Goal: Obtain resource: Download file/media

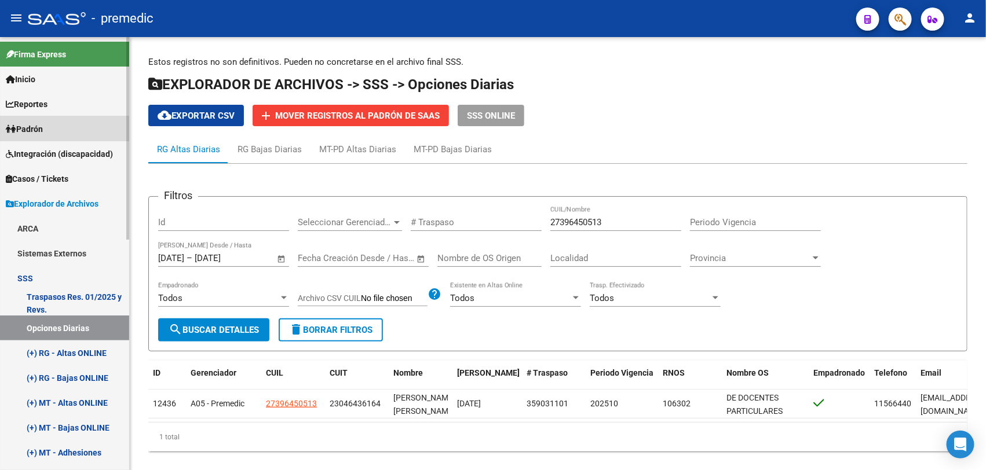
click at [61, 134] on link "Padrón" at bounding box center [64, 128] width 129 height 25
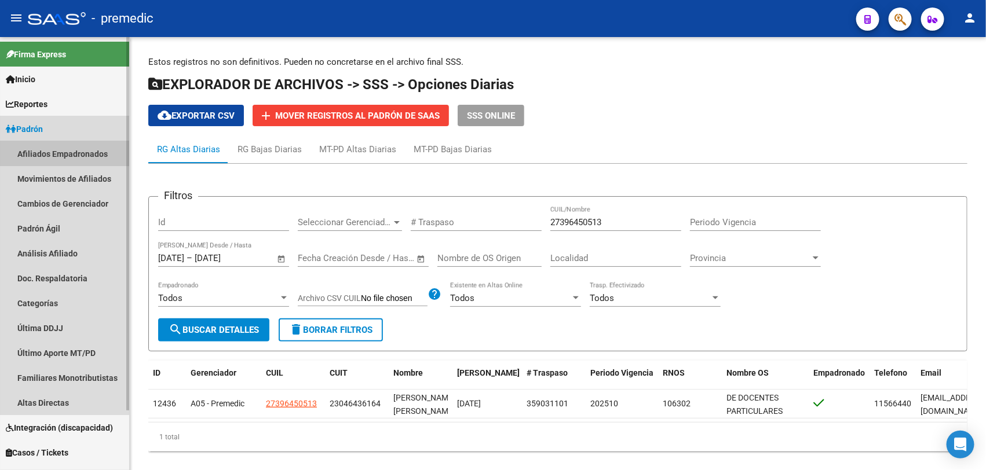
click at [56, 145] on link "Afiliados Empadronados" at bounding box center [64, 153] width 129 height 25
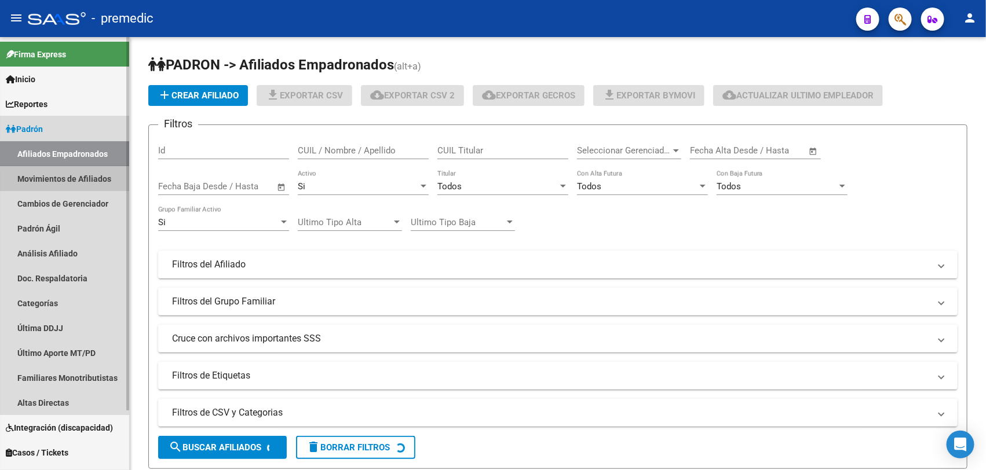
click at [70, 181] on link "Movimientos de Afiliados" at bounding box center [64, 178] width 129 height 25
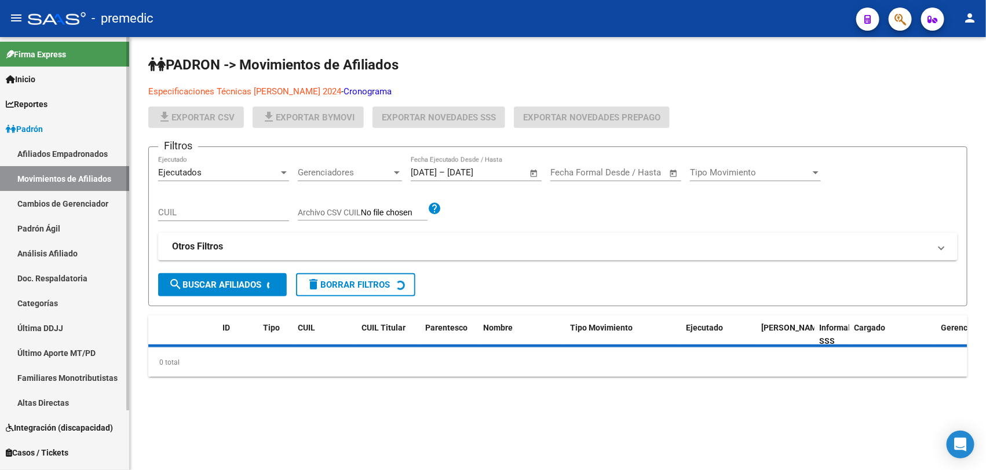
click at [67, 218] on link "Padrón Ágil" at bounding box center [64, 228] width 129 height 25
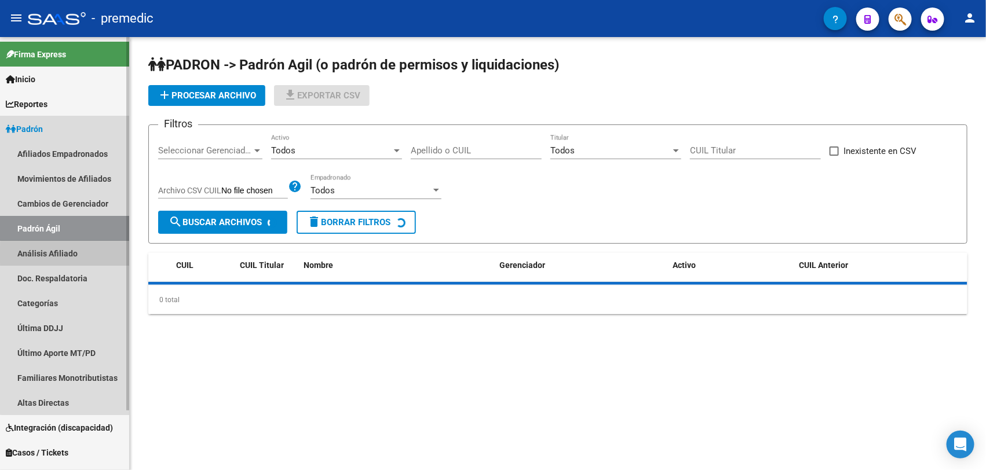
click at [76, 255] on link "Análisis Afiliado" at bounding box center [64, 253] width 129 height 25
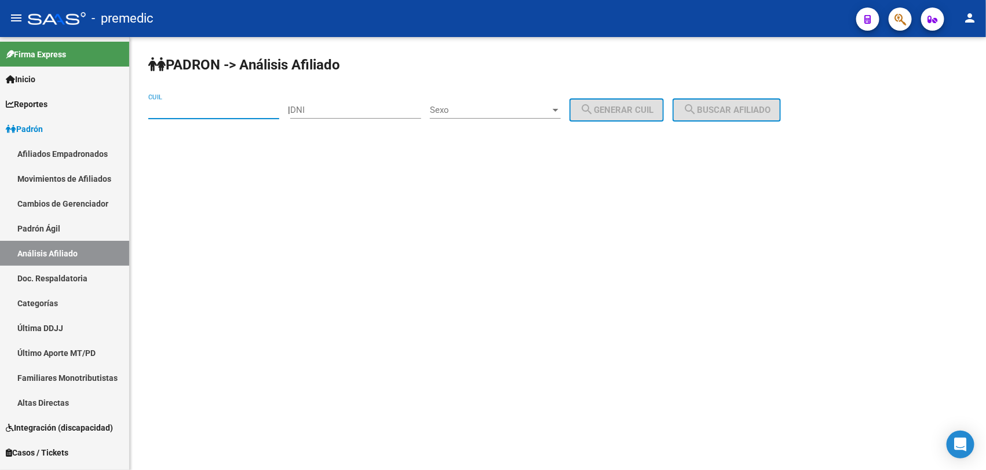
click at [221, 114] on input "CUIL" at bounding box center [213, 110] width 131 height 10
paste input "20-37992898-7"
type input "20-37992898-7"
click at [713, 108] on span "search Buscar afiliado" at bounding box center [726, 110] width 87 height 10
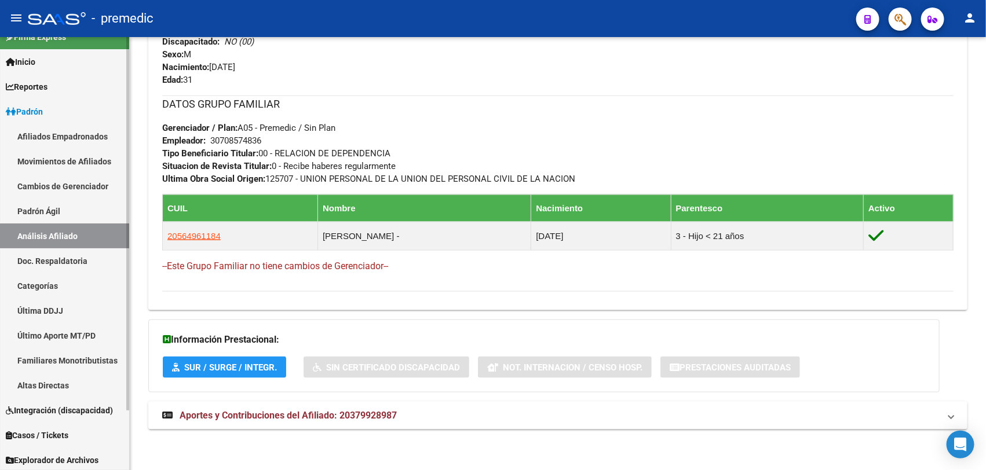
scroll to position [68, 0]
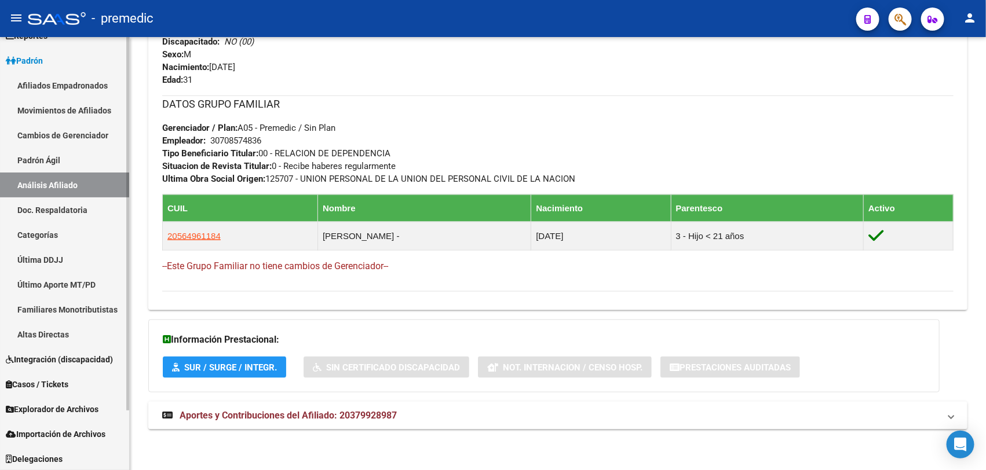
click at [45, 259] on link "Última DDJJ" at bounding box center [64, 259] width 129 height 25
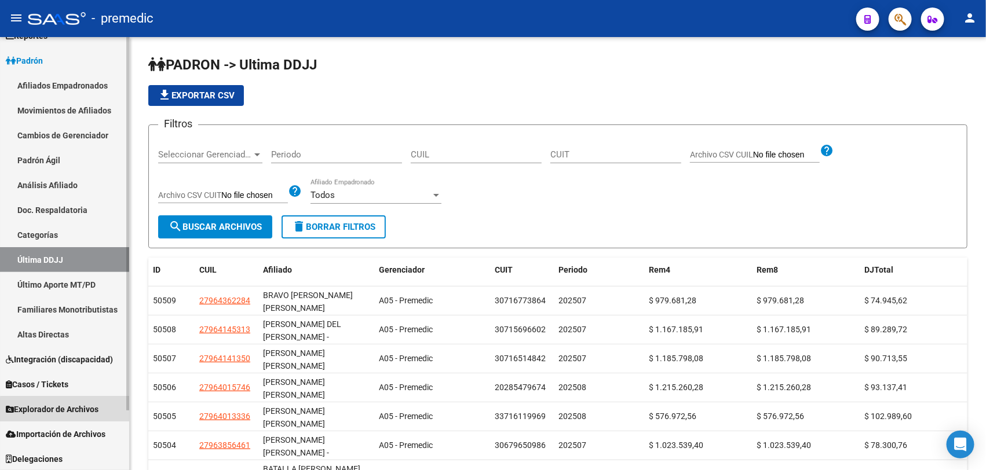
click at [73, 415] on span "Explorador de Archivos" at bounding box center [52, 409] width 93 height 13
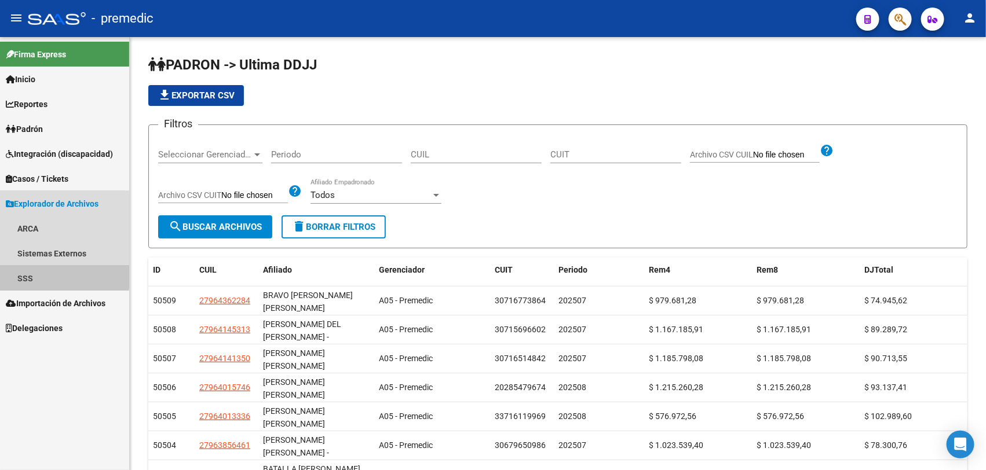
click at [29, 273] on link "SSS" at bounding box center [64, 278] width 129 height 25
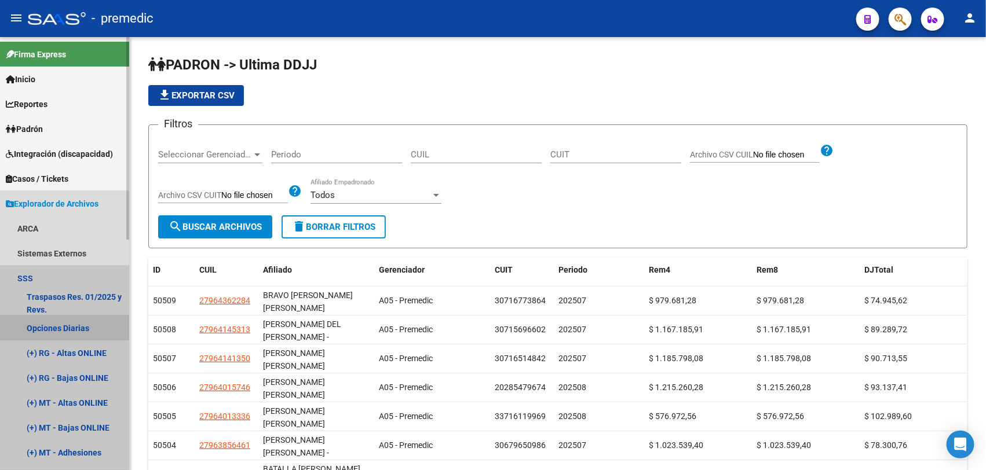
click at [98, 323] on link "Opciones Diarias" at bounding box center [64, 328] width 129 height 25
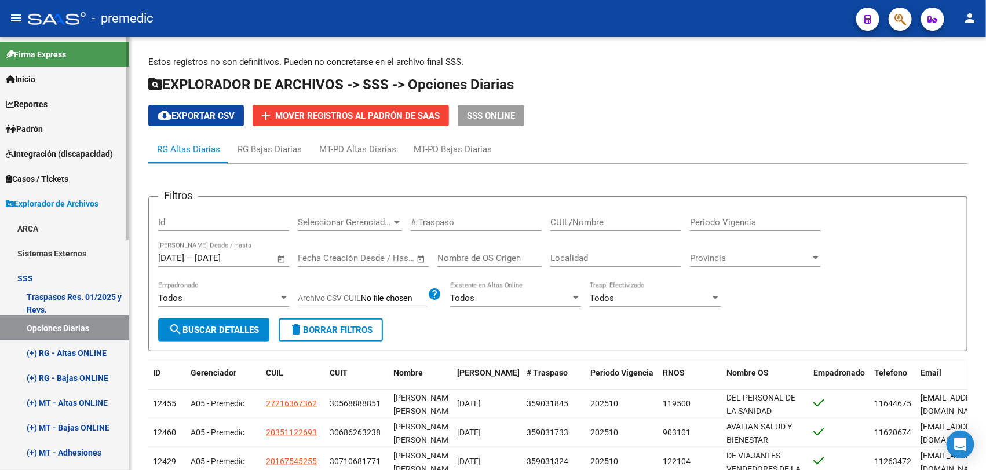
click at [83, 374] on link "(+) RG - Bajas ONLINE" at bounding box center [64, 377] width 129 height 25
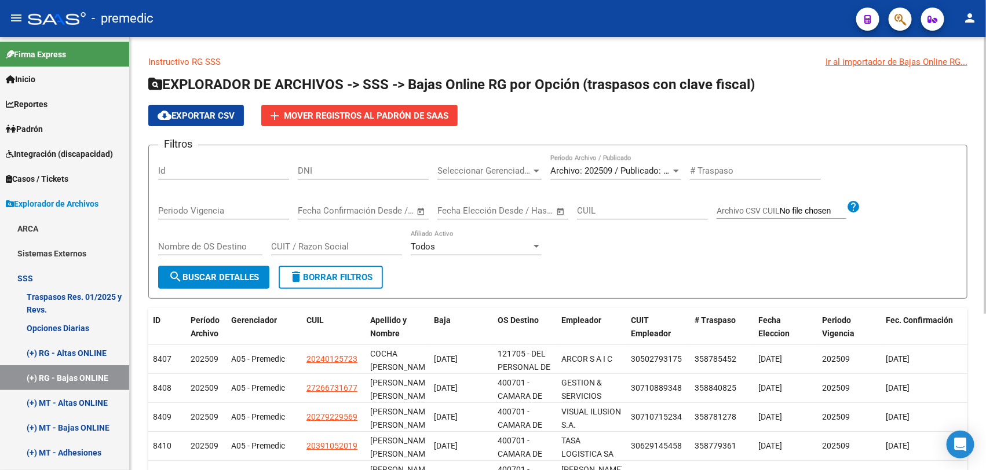
click at [489, 160] on div "Seleccionar Gerenciador Seleccionar Gerenciador" at bounding box center [489, 167] width 104 height 25
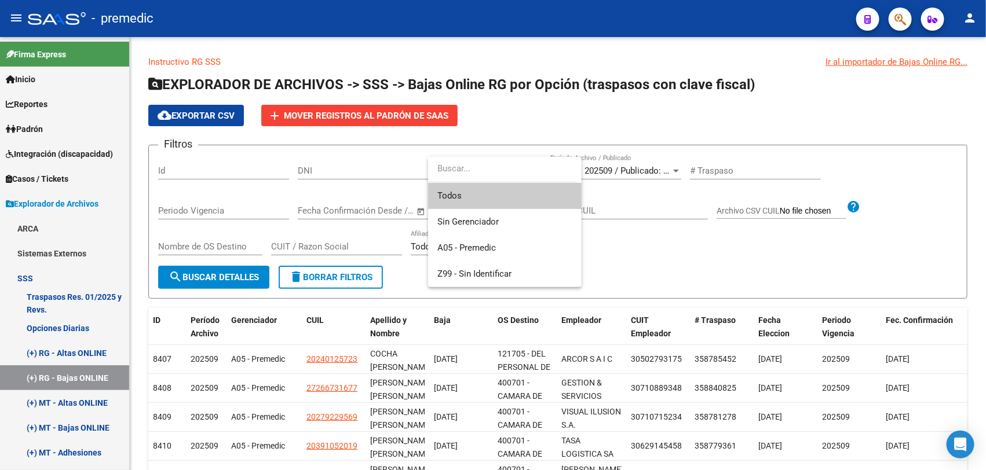
click at [583, 137] on div at bounding box center [493, 235] width 986 height 470
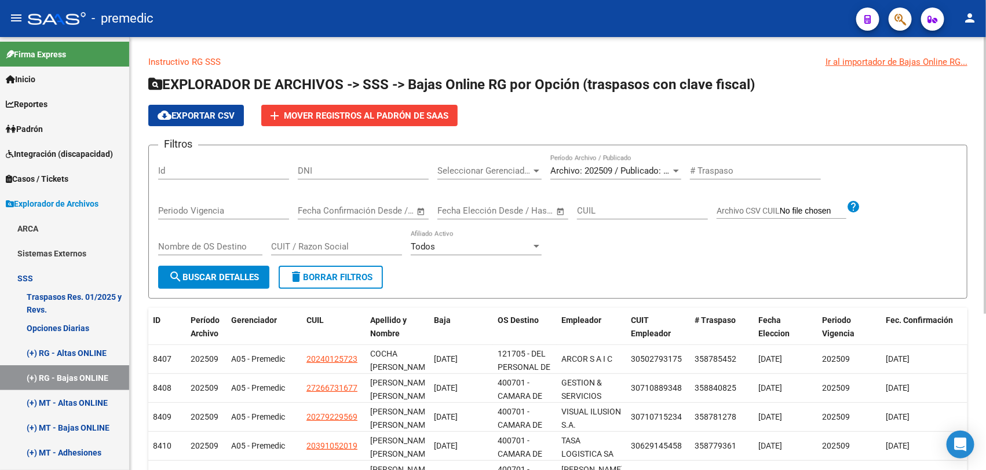
click at [729, 169] on input "# Traspaso" at bounding box center [755, 171] width 131 height 10
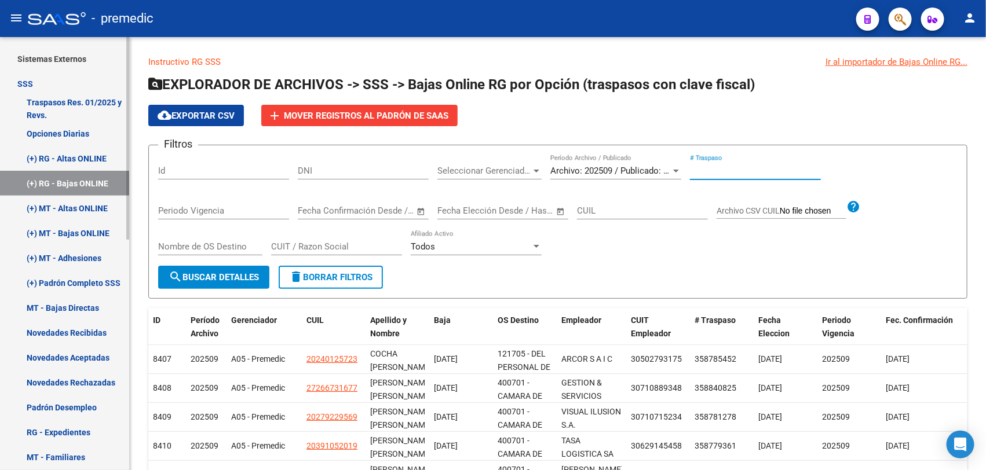
scroll to position [217, 0]
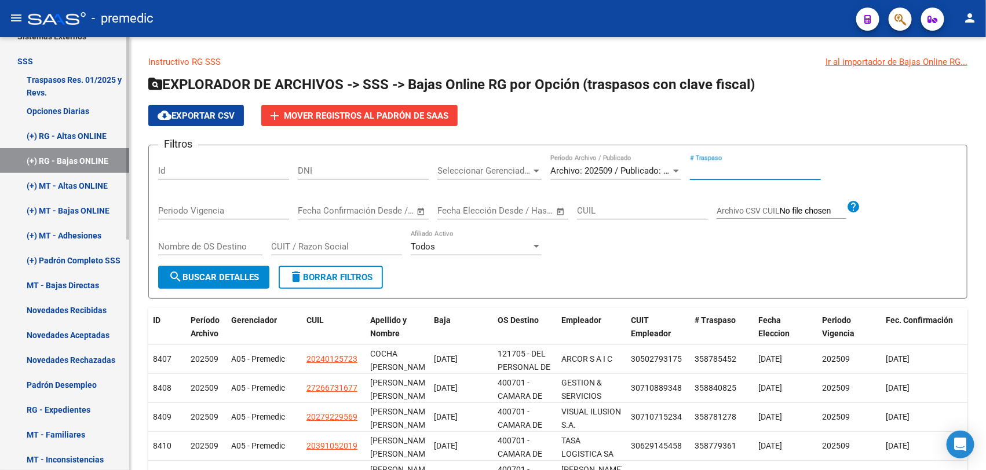
click at [98, 313] on link "Novedades Recibidas" at bounding box center [64, 310] width 129 height 25
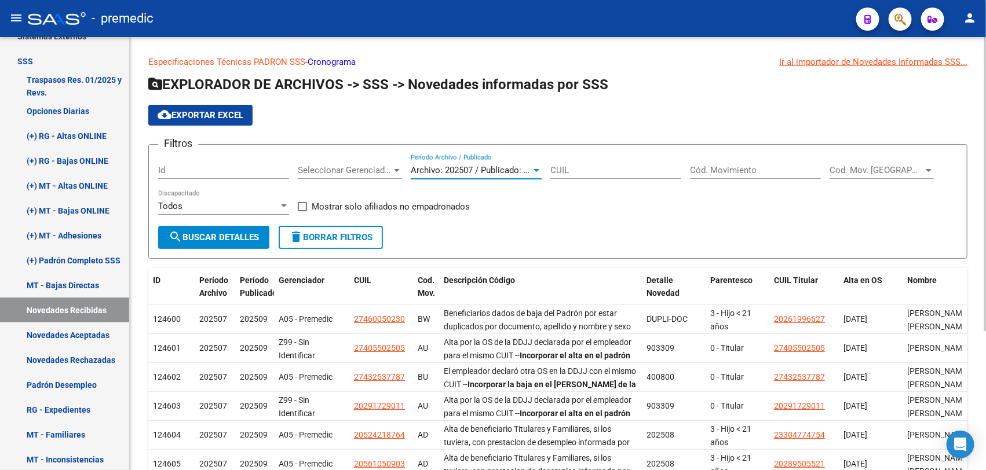
click at [522, 171] on span "Archivo: 202507 / Publicado: 202509" at bounding box center [481, 170] width 141 height 10
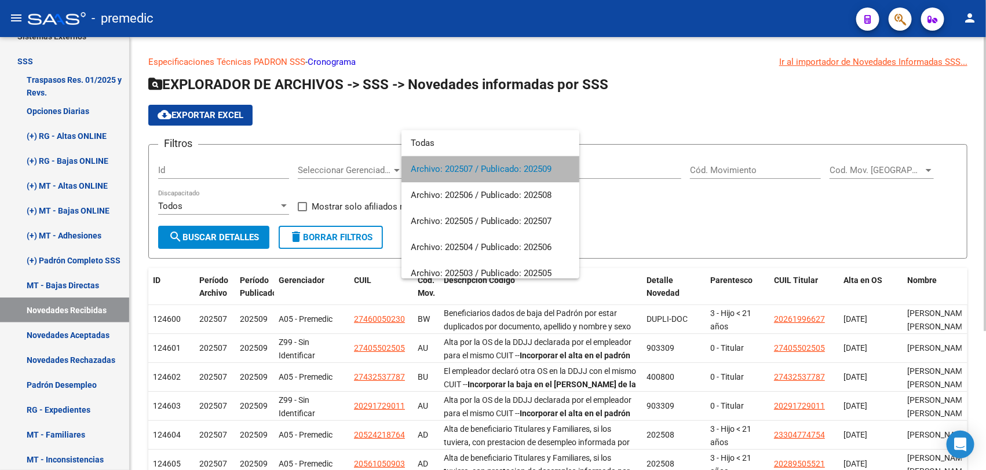
click at [522, 171] on span "Archivo: 202507 / Publicado: 202509" at bounding box center [490, 169] width 159 height 26
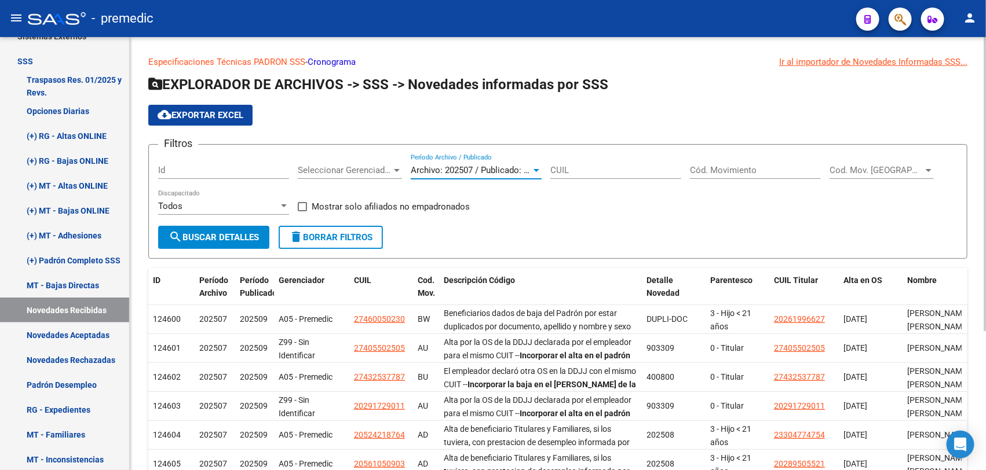
click at [178, 233] on mat-icon "search" at bounding box center [176, 237] width 14 height 14
click at [201, 119] on span "cloud_download Exportar EXCEL" at bounding box center [201, 115] width 86 height 10
